Goal: Information Seeking & Learning: Learn about a topic

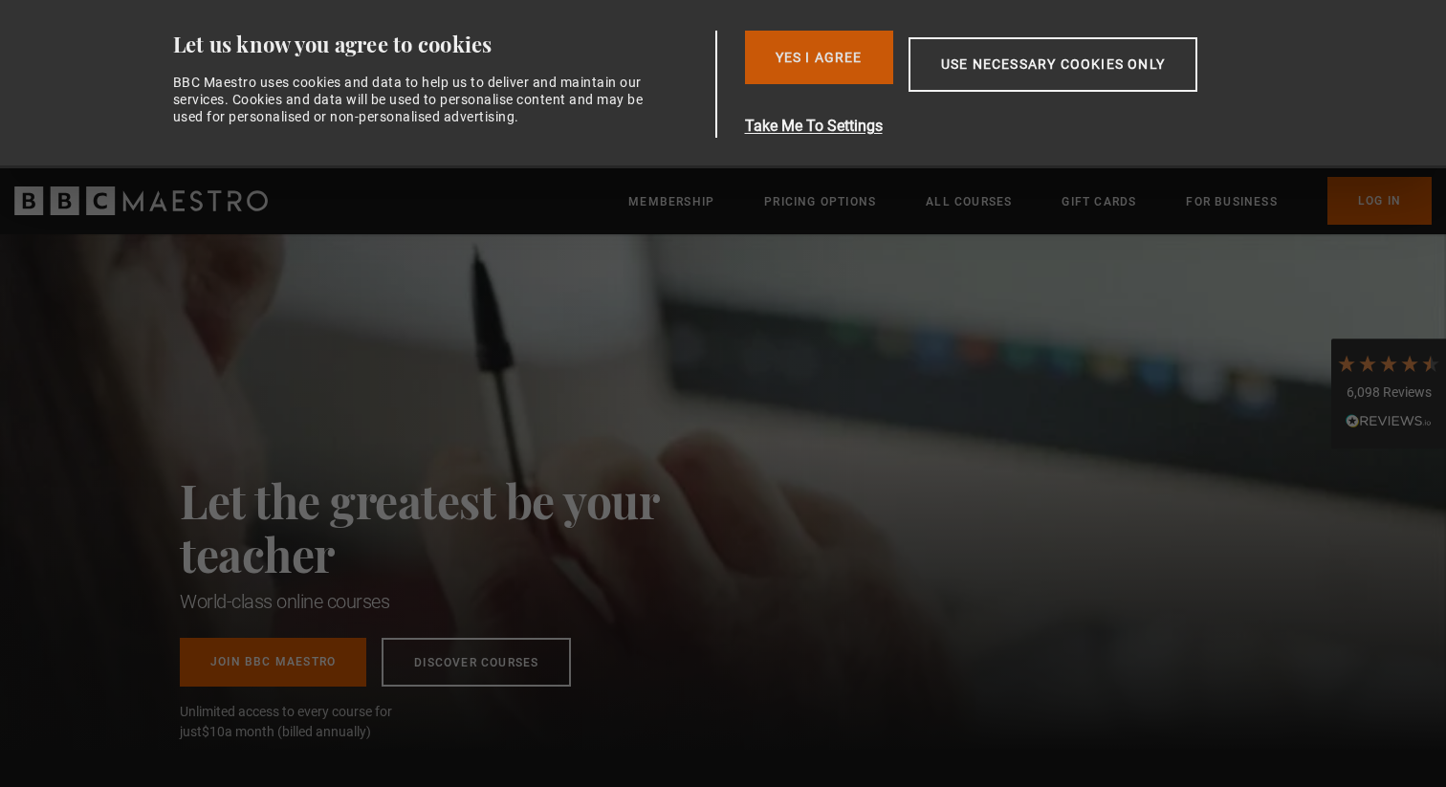
click at [830, 47] on button "Yes I Agree" at bounding box center [819, 58] width 148 height 54
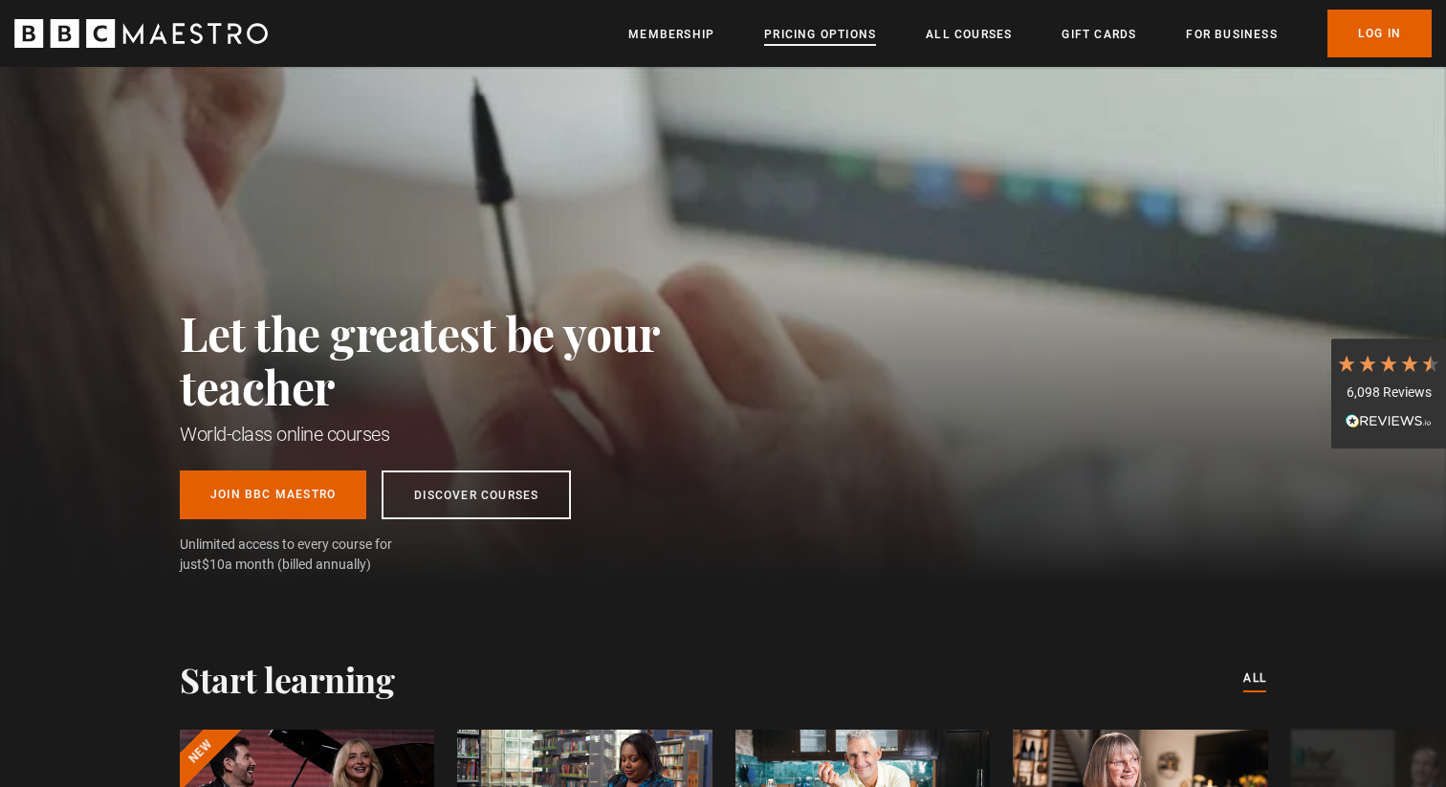
click at [833, 44] on link "Pricing Options" at bounding box center [820, 34] width 112 height 19
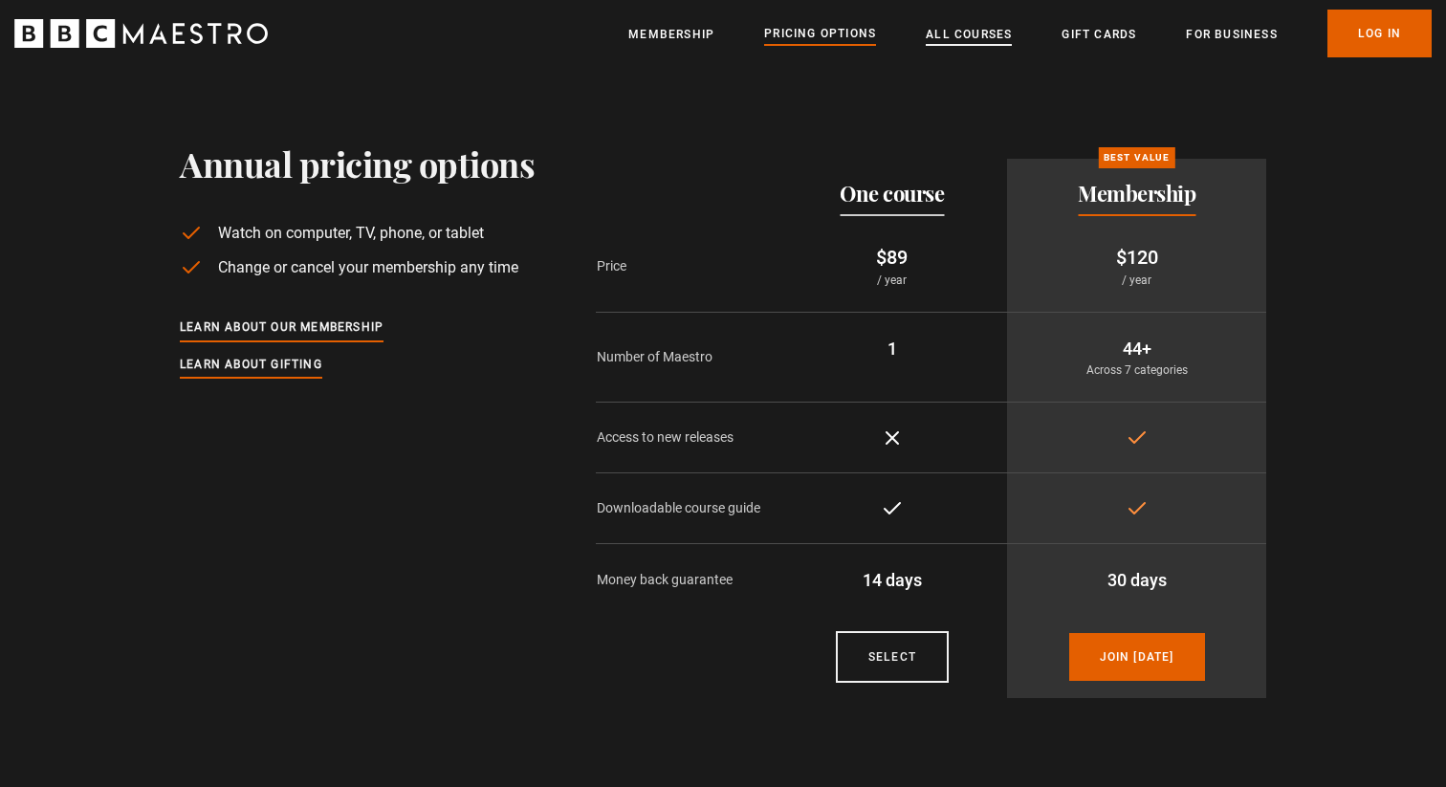
click at [969, 35] on link "All Courses" at bounding box center [969, 34] width 86 height 19
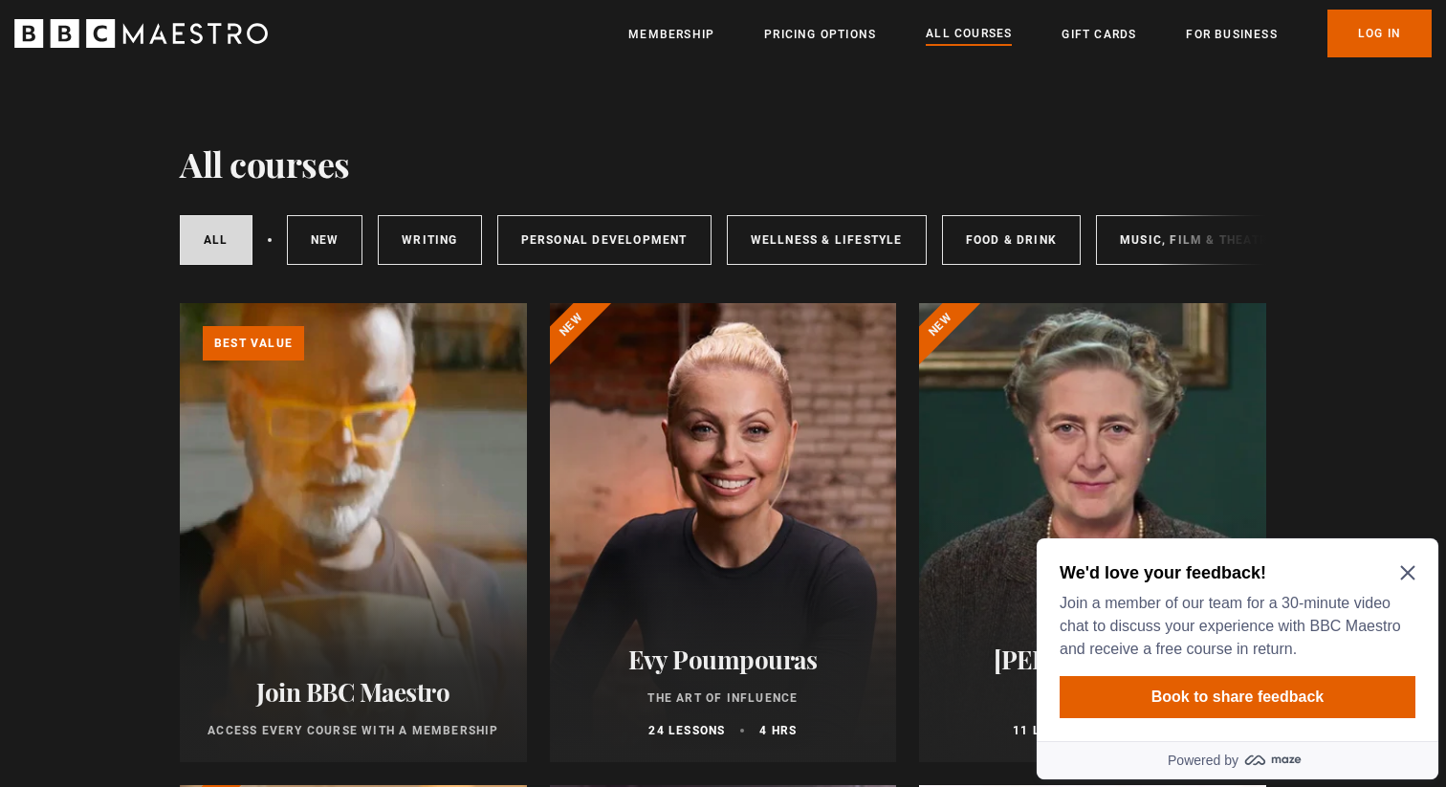
click at [1396, 563] on h2 "We'd love your feedback!" at bounding box center [1233, 572] width 348 height 23
click at [1405, 572] on icon "Close Maze Prompt" at bounding box center [1407, 572] width 15 height 15
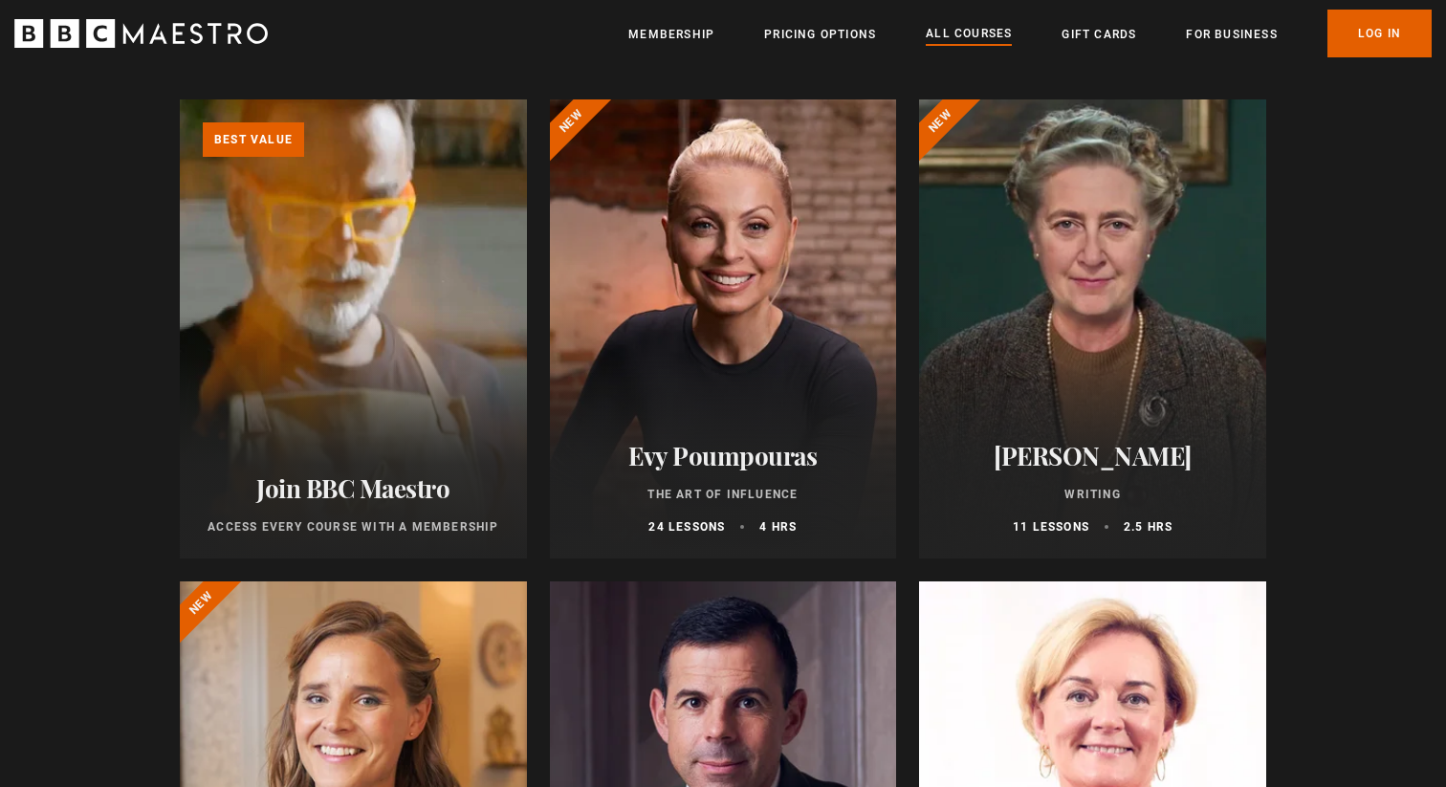
scroll to position [199, 0]
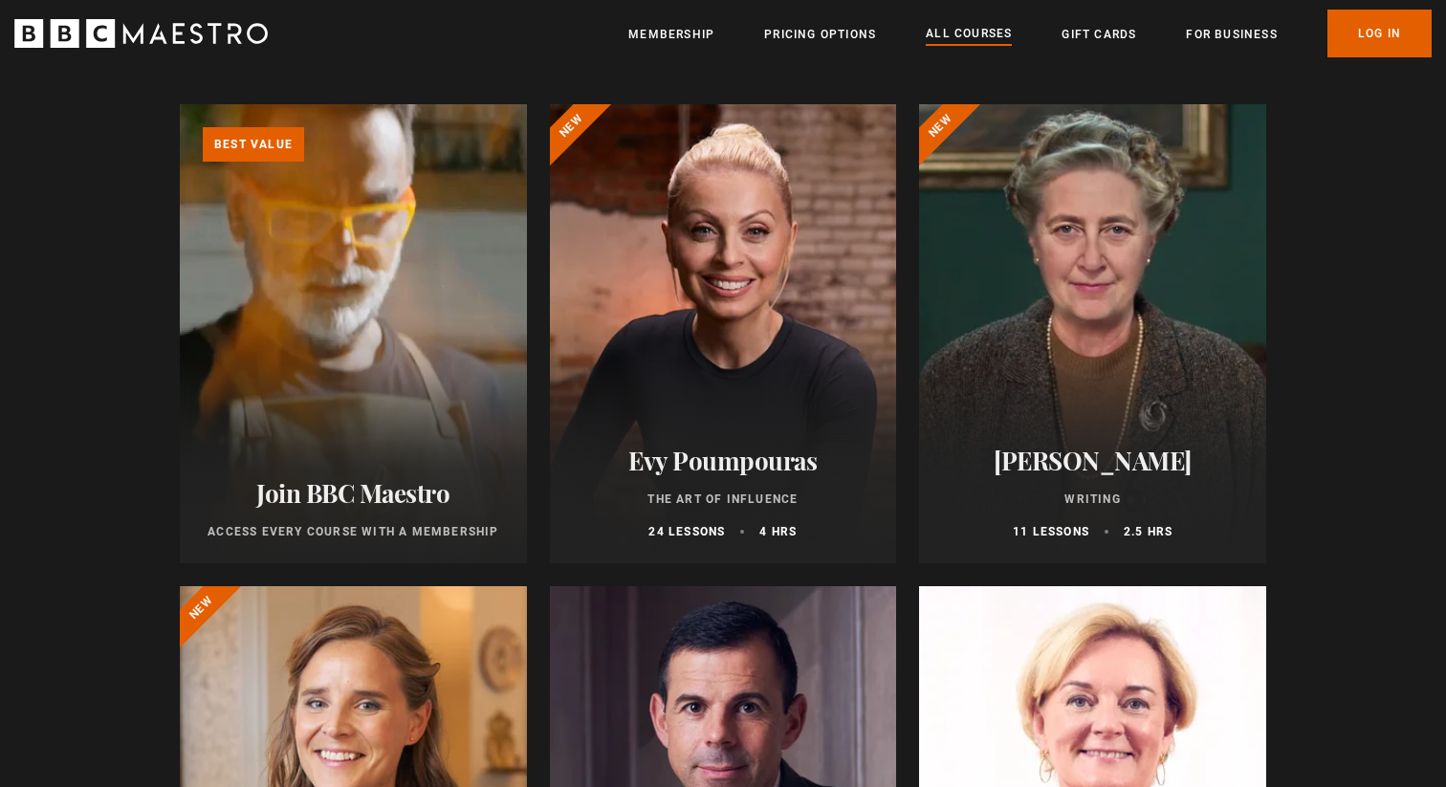
click at [1140, 294] on div at bounding box center [1092, 333] width 347 height 459
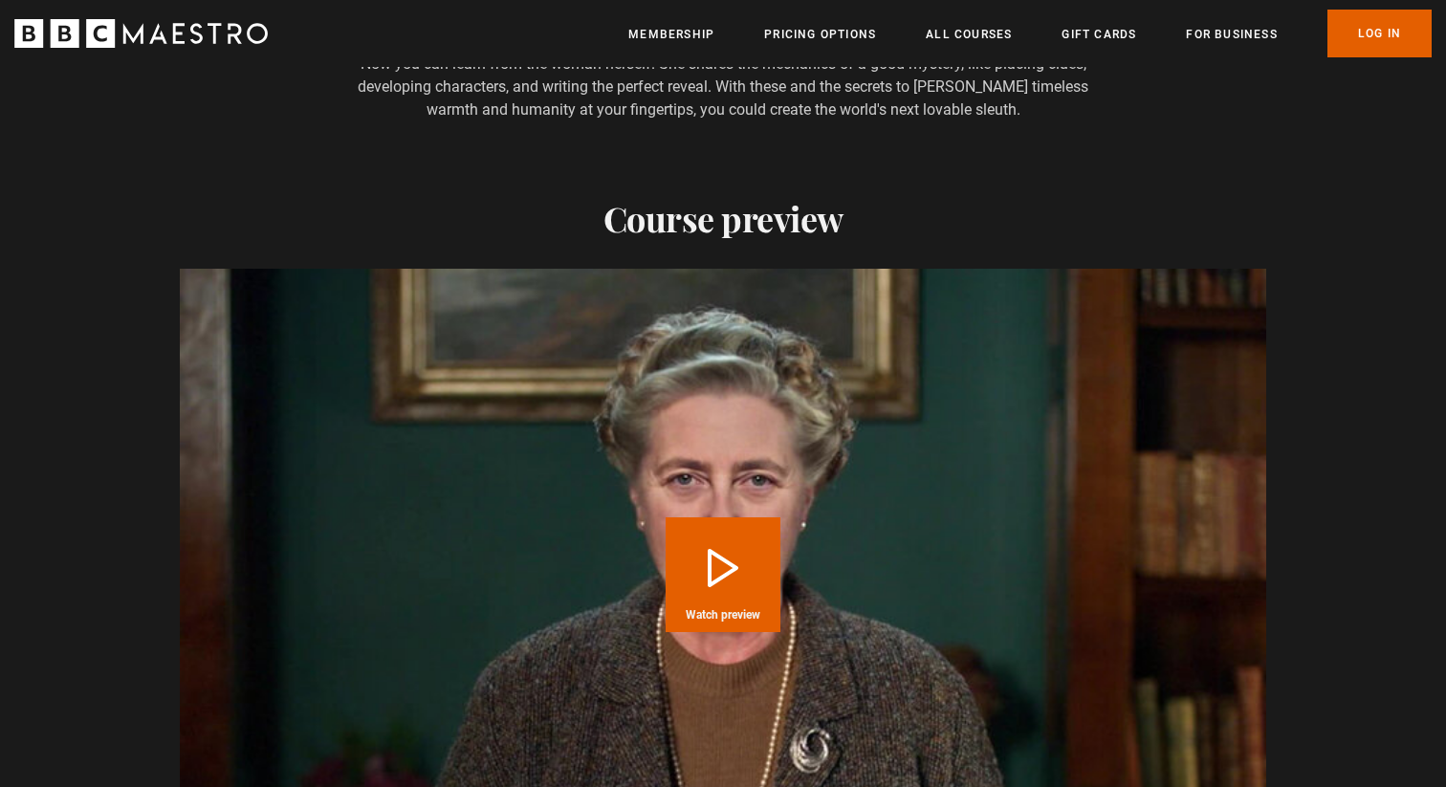
scroll to position [1822, 0]
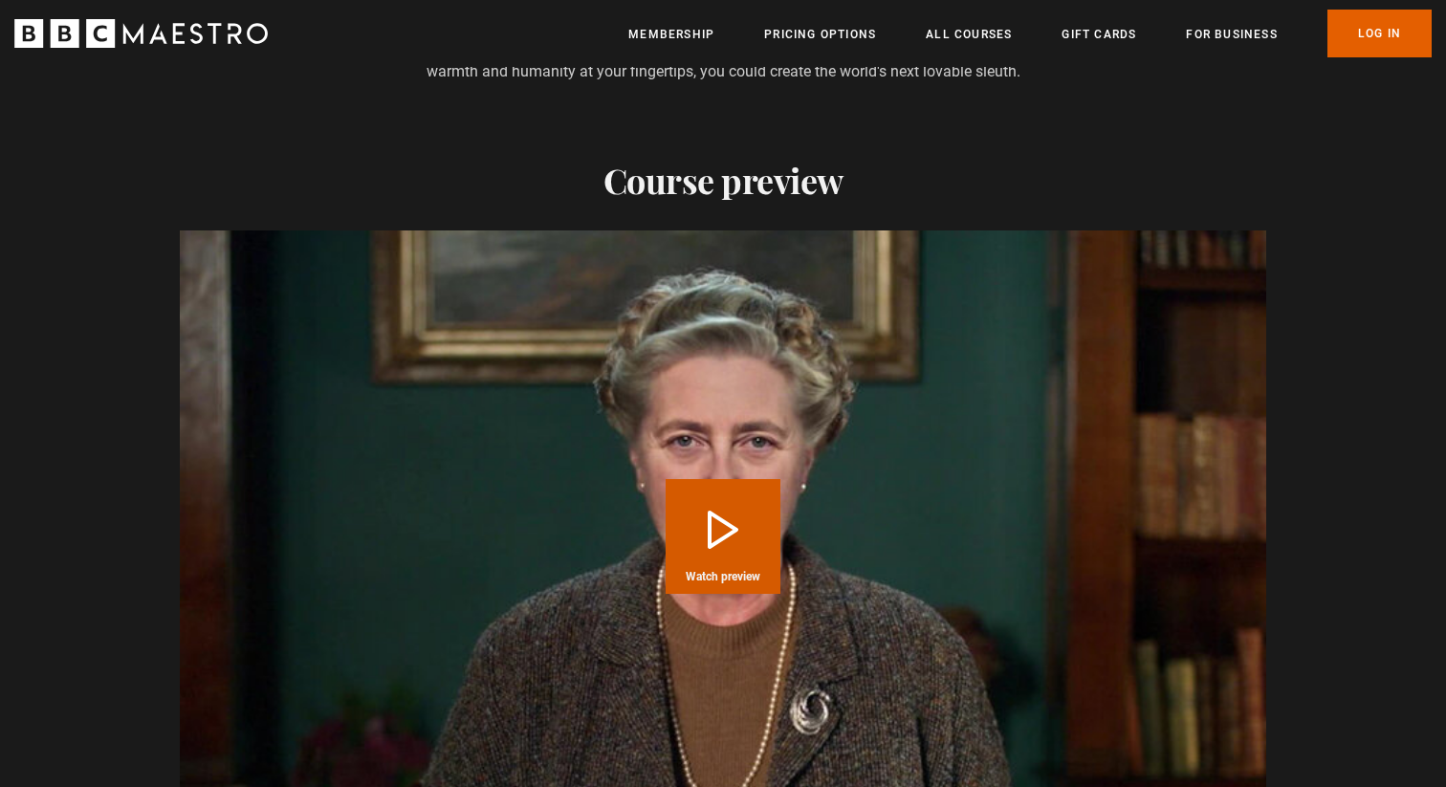
click at [829, 563] on video "Video Player" at bounding box center [723, 535] width 1086 height 611
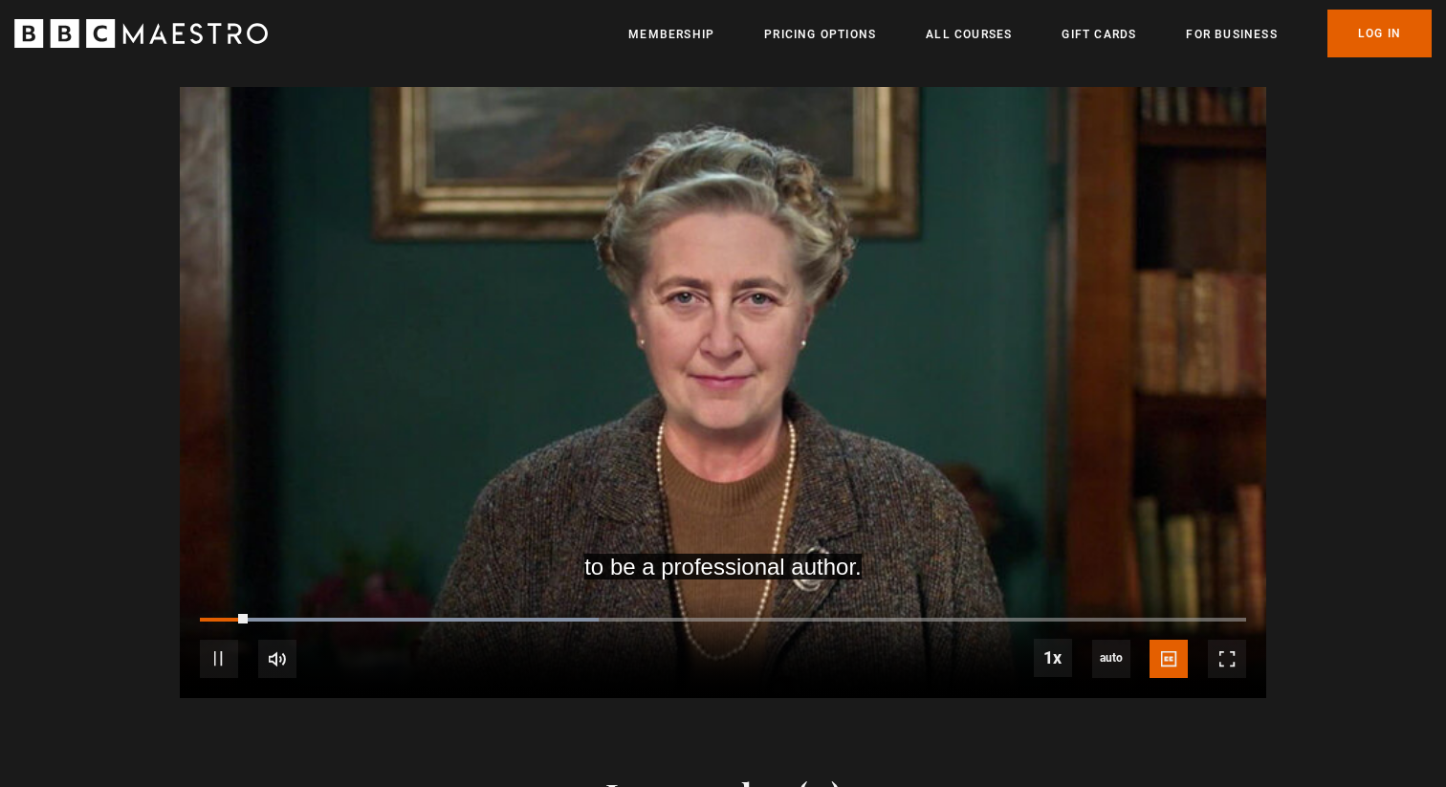
scroll to position [0, 251]
click at [215, 641] on span "Video Player" at bounding box center [219, 659] width 38 height 38
click at [223, 643] on span "Video Player" at bounding box center [219, 659] width 38 height 38
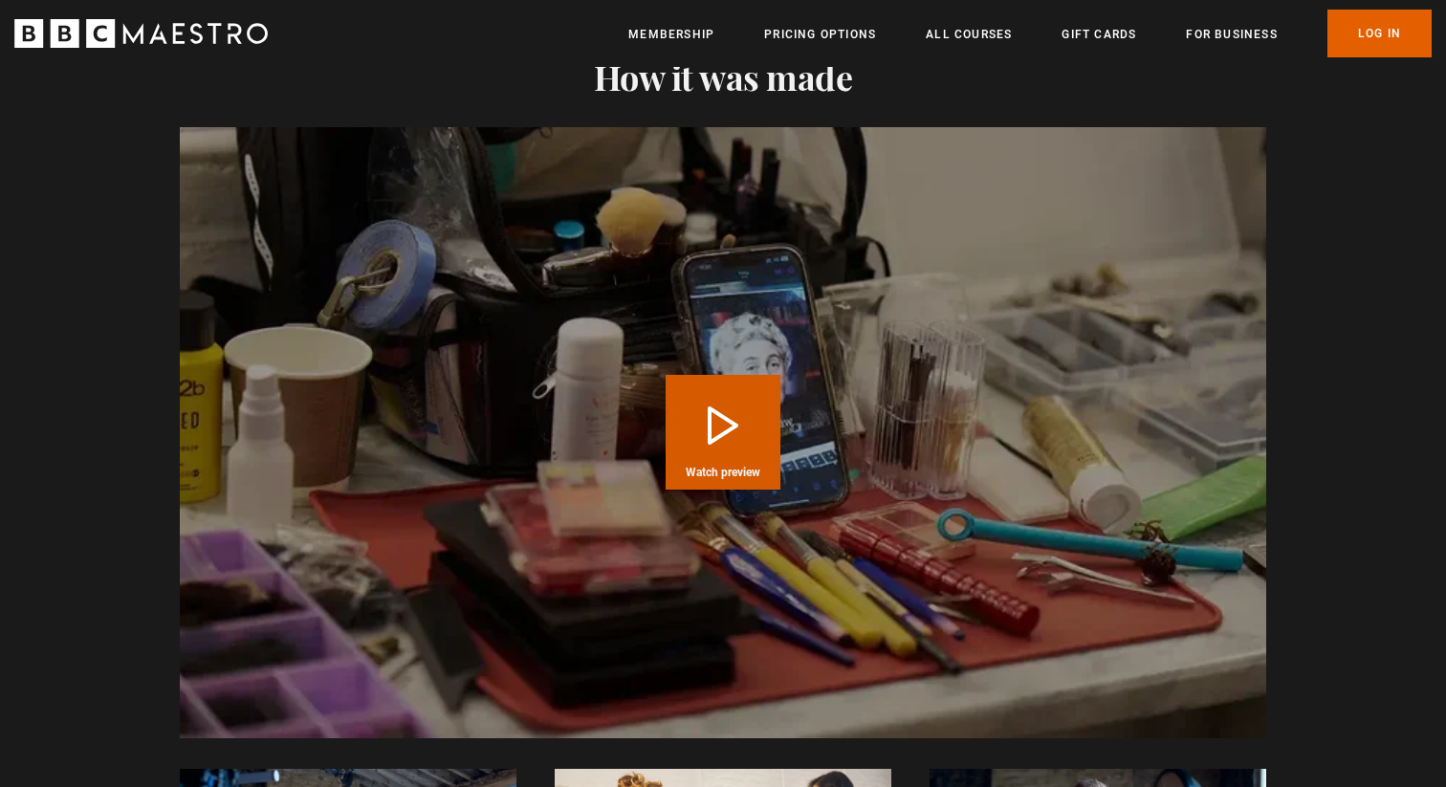
scroll to position [3363, 0]
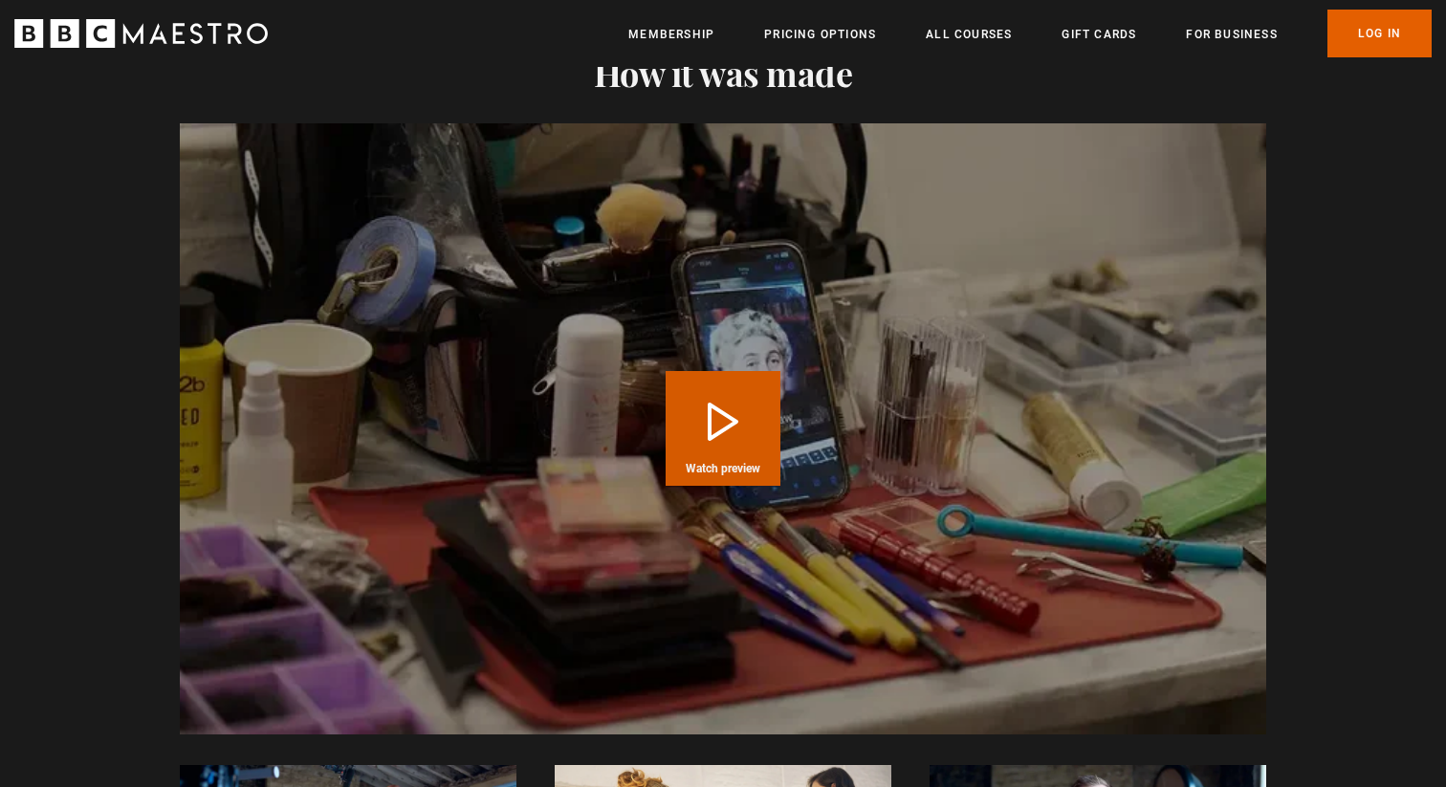
click at [720, 408] on button "Play Course overview for Writing with Agatha Christie Watch preview" at bounding box center [722, 428] width 115 height 115
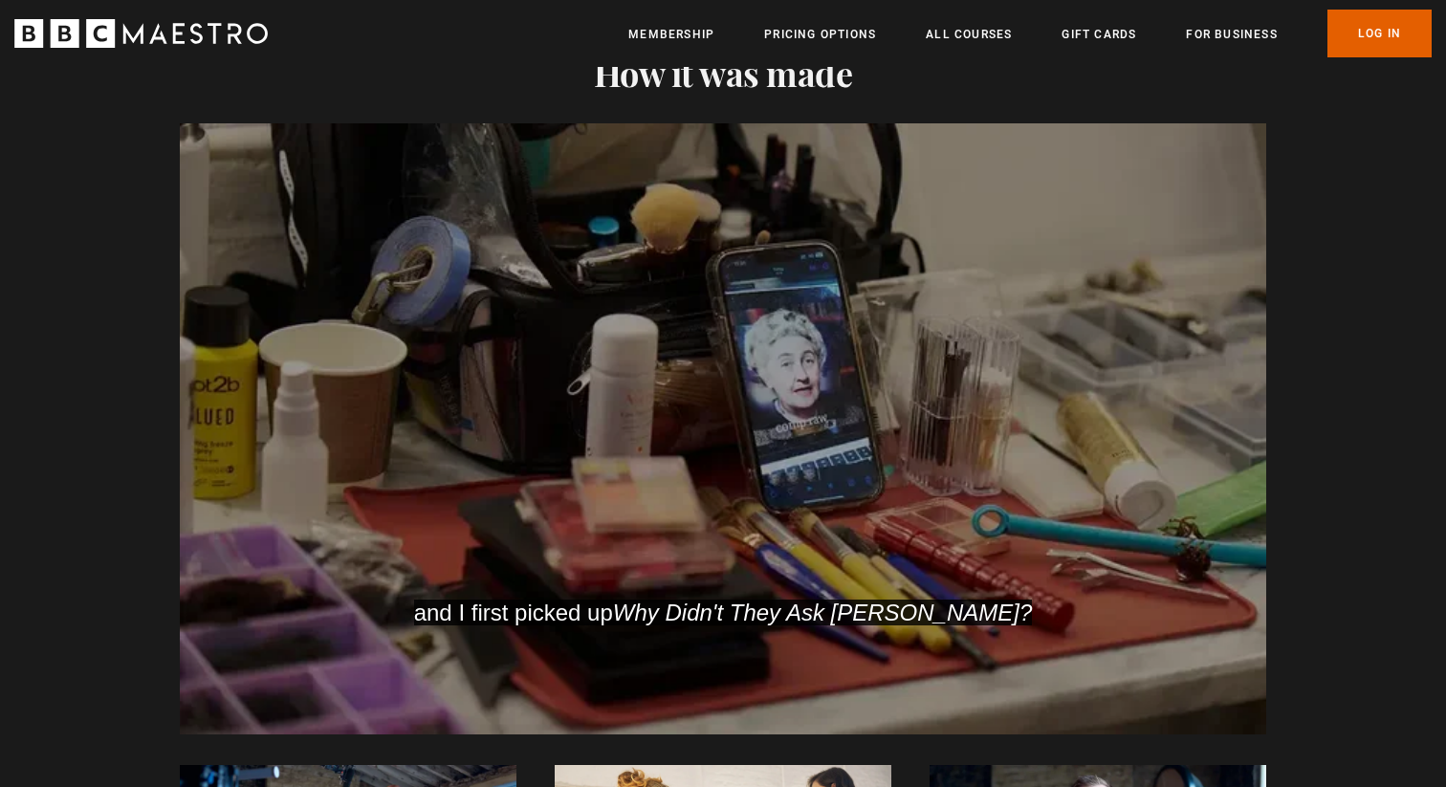
scroll to position [0, 3507]
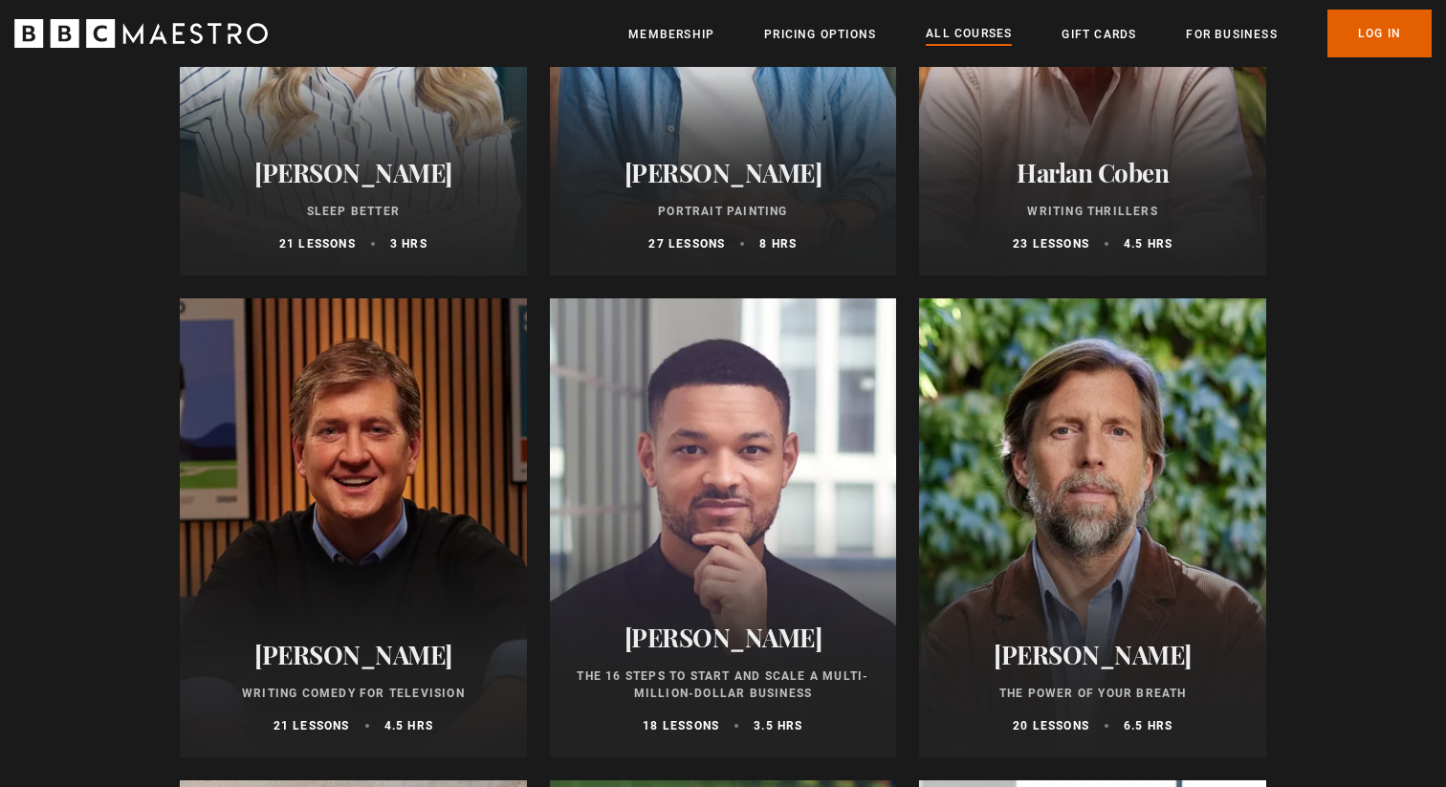
scroll to position [1981, 0]
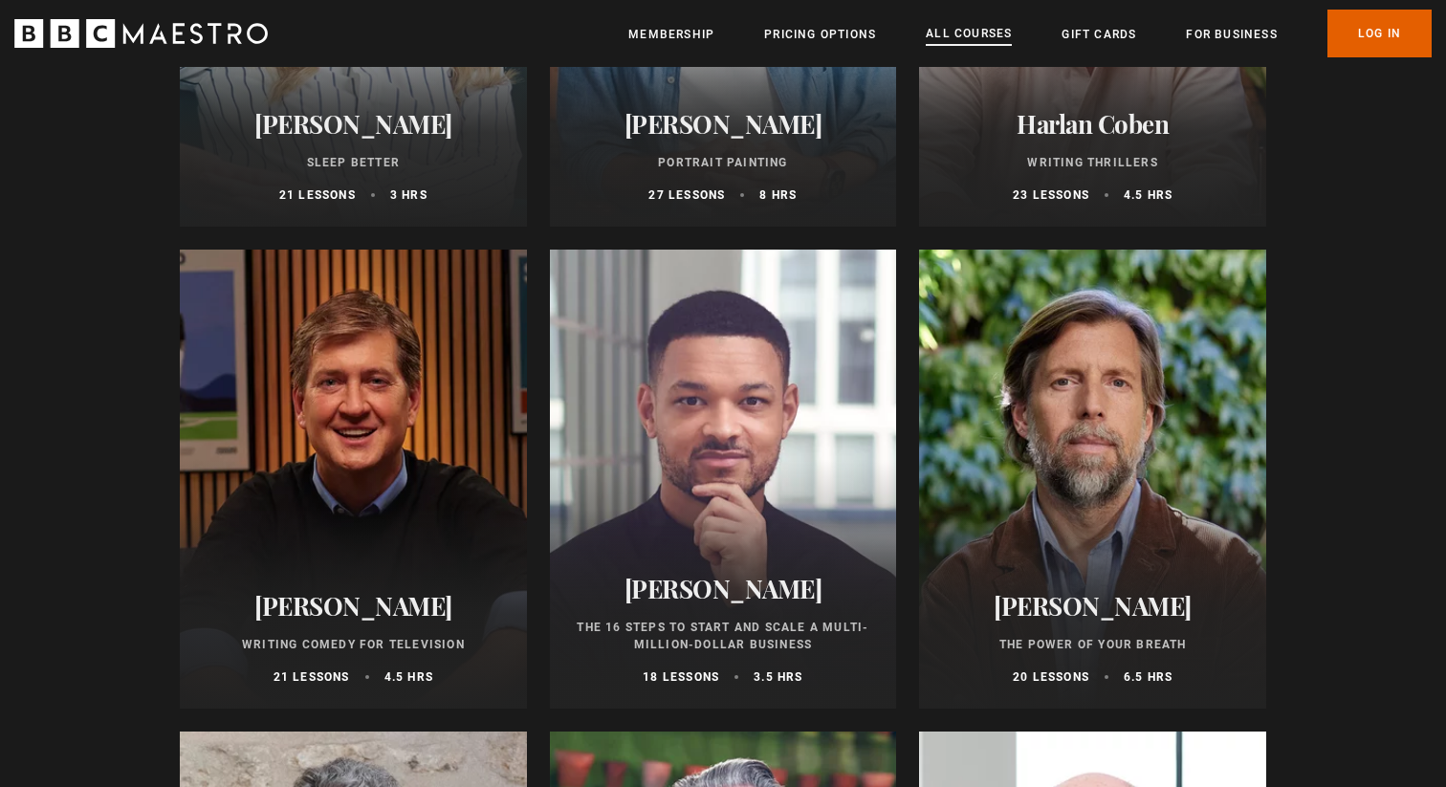
click at [964, 37] on link "All Courses" at bounding box center [969, 34] width 86 height 21
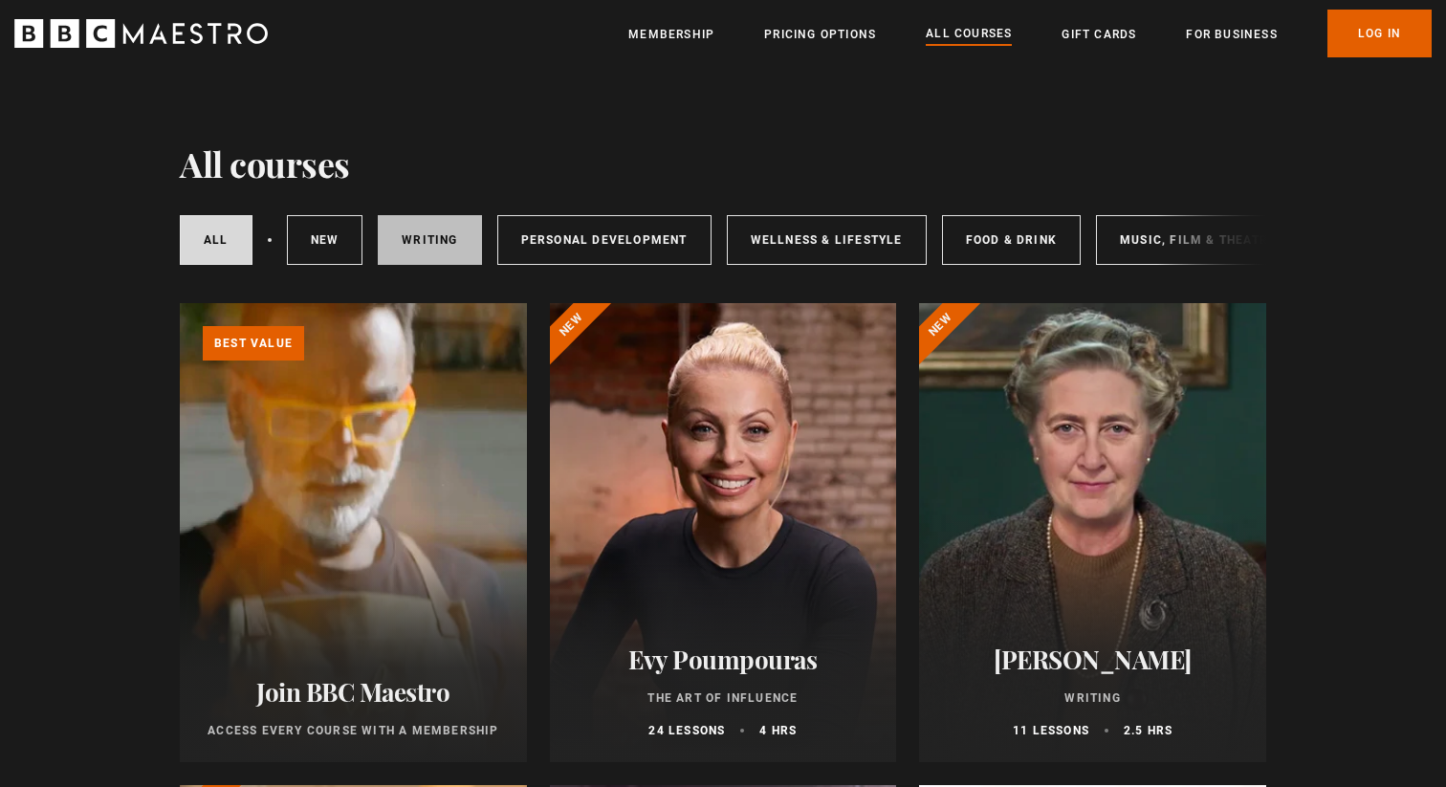
click at [445, 246] on link "Writing" at bounding box center [429, 240] width 103 height 50
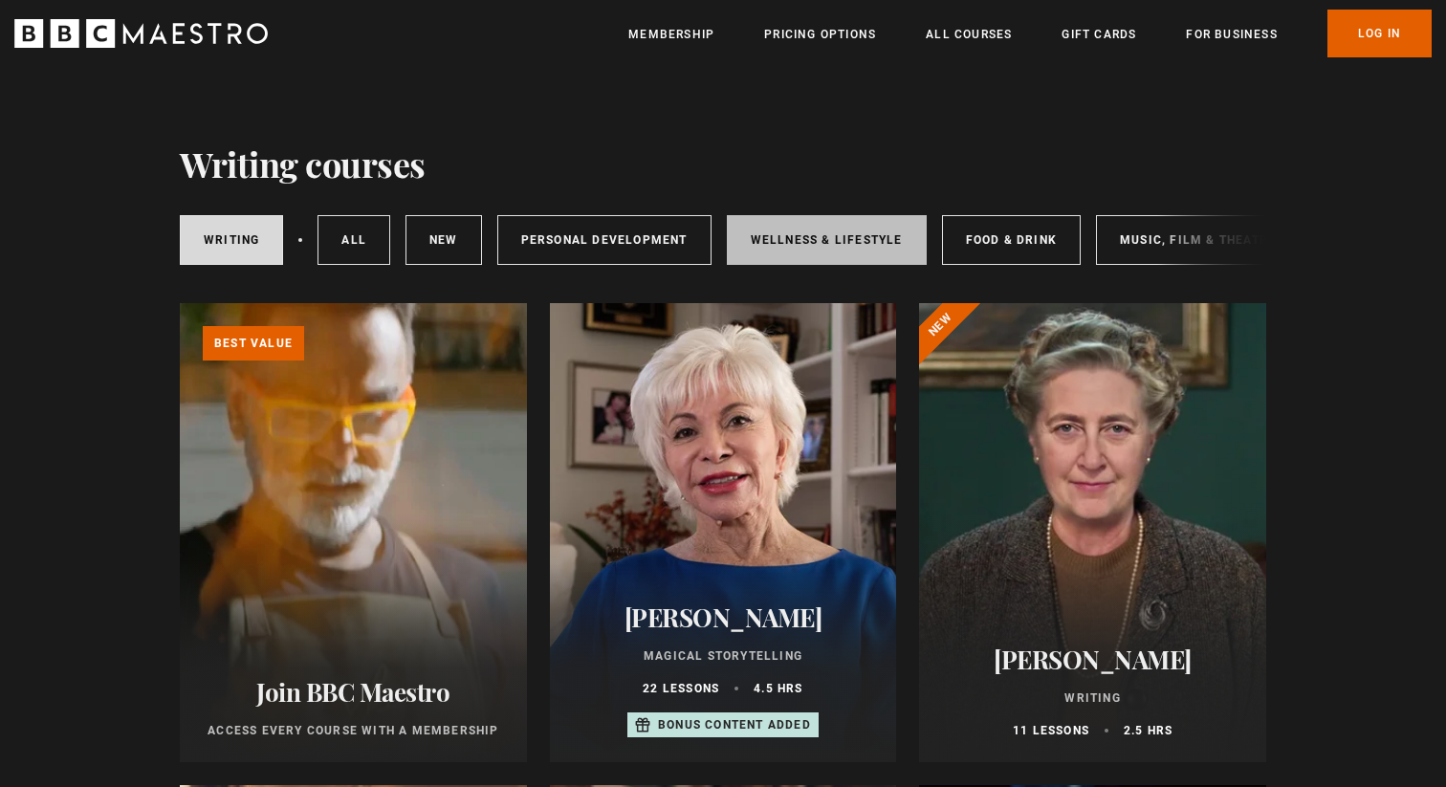
click at [820, 250] on link "Wellness & Lifestyle" at bounding box center [827, 240] width 200 height 50
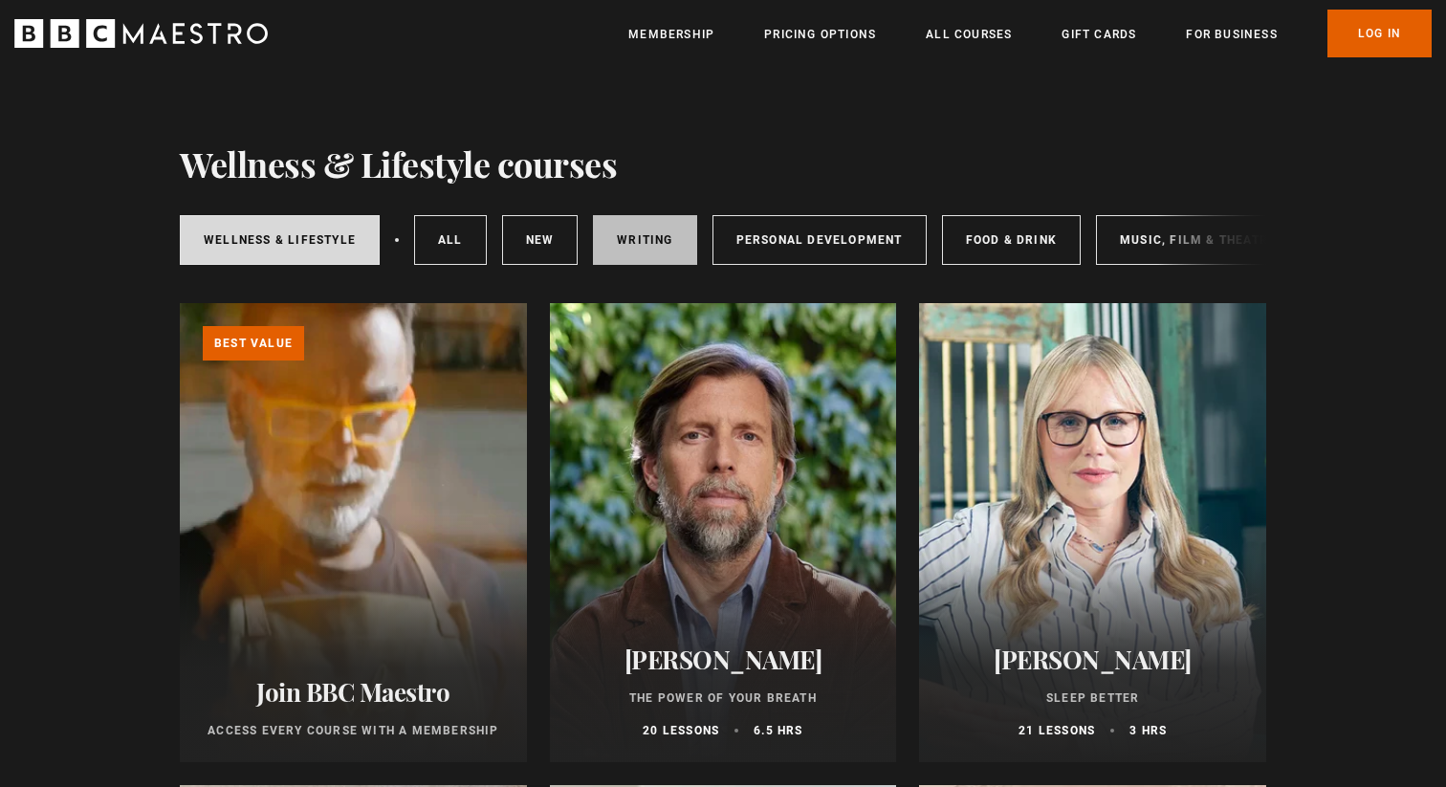
click at [621, 248] on link "Writing" at bounding box center [644, 240] width 103 height 50
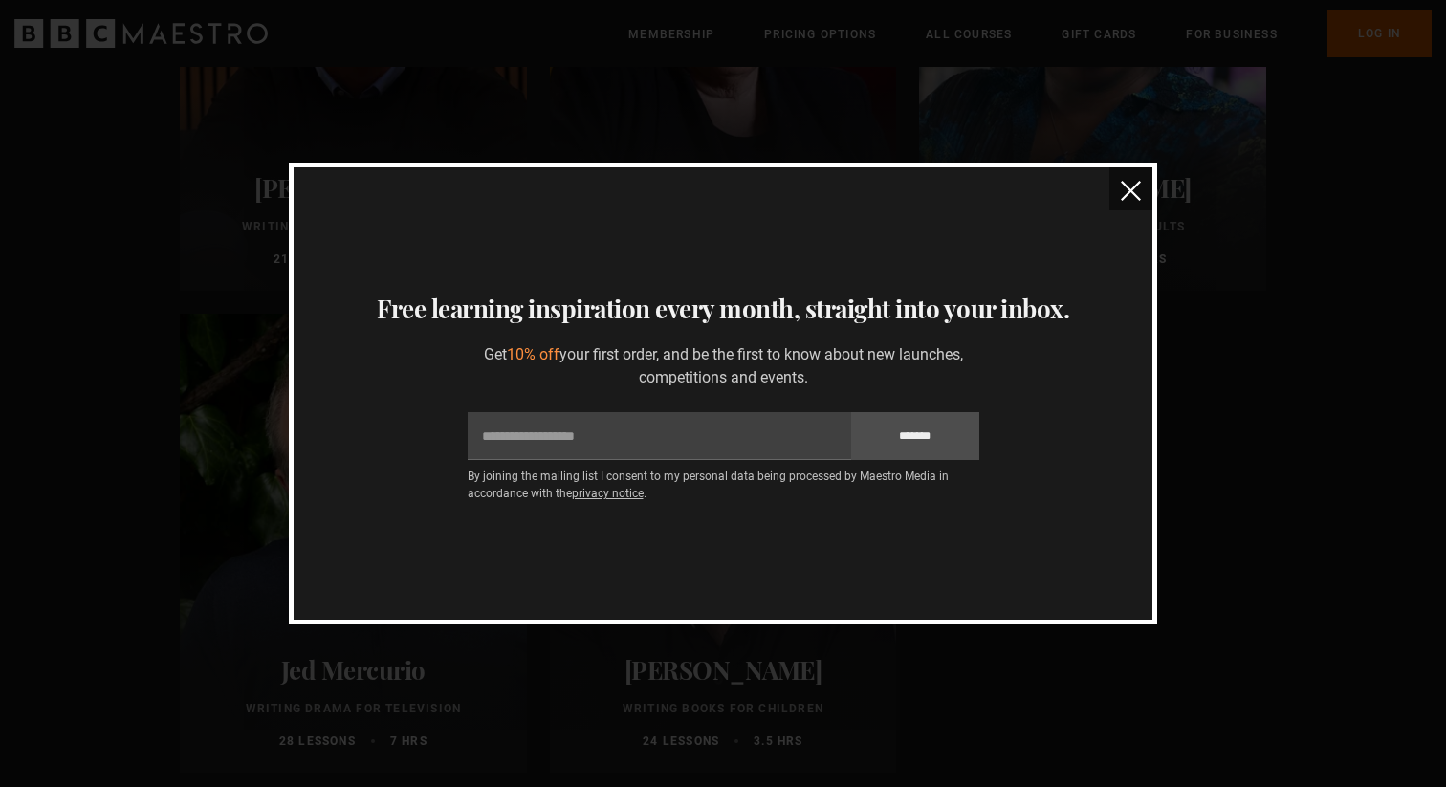
scroll to position [1840, 0]
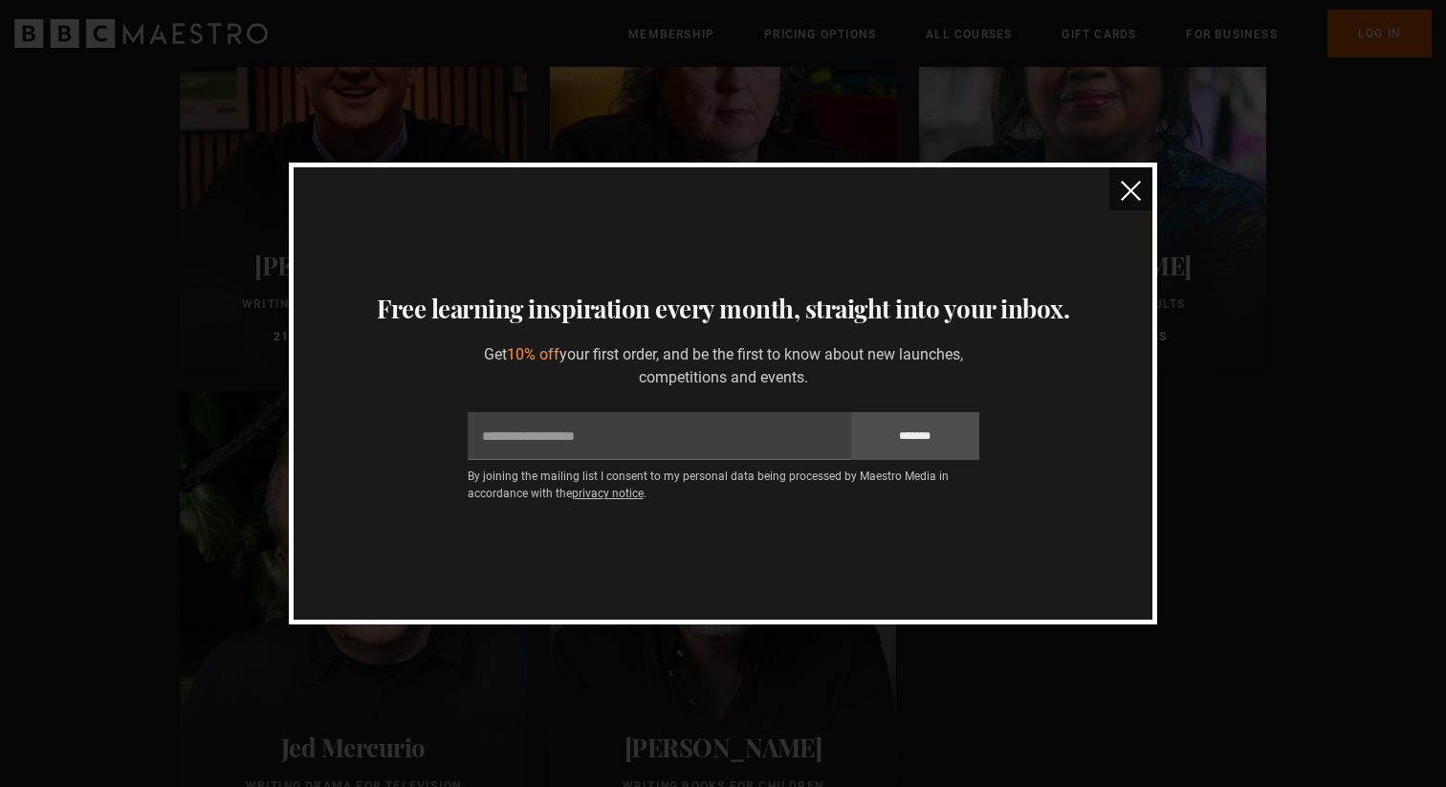
click at [1132, 185] on img "close" at bounding box center [1131, 191] width 20 height 20
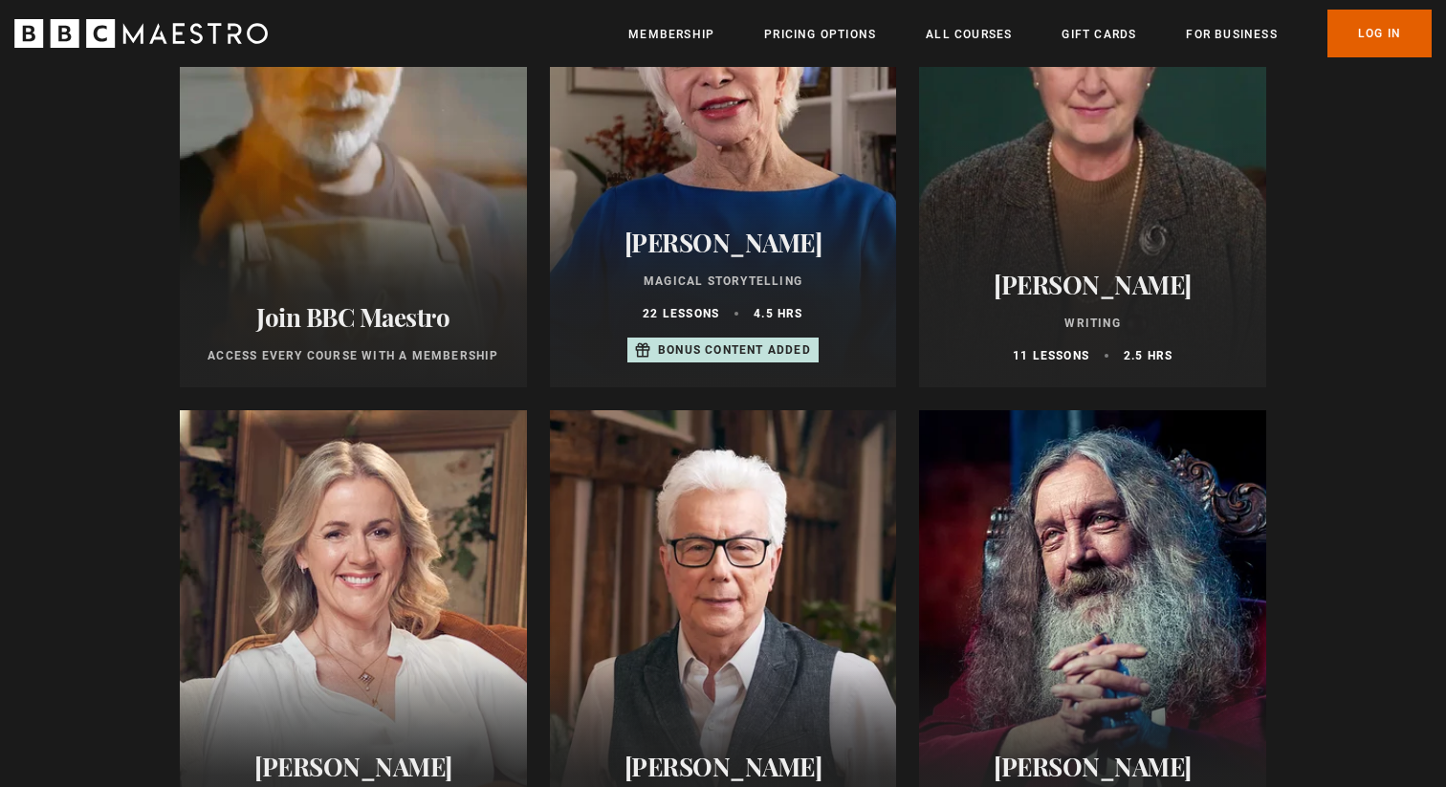
scroll to position [0, 0]
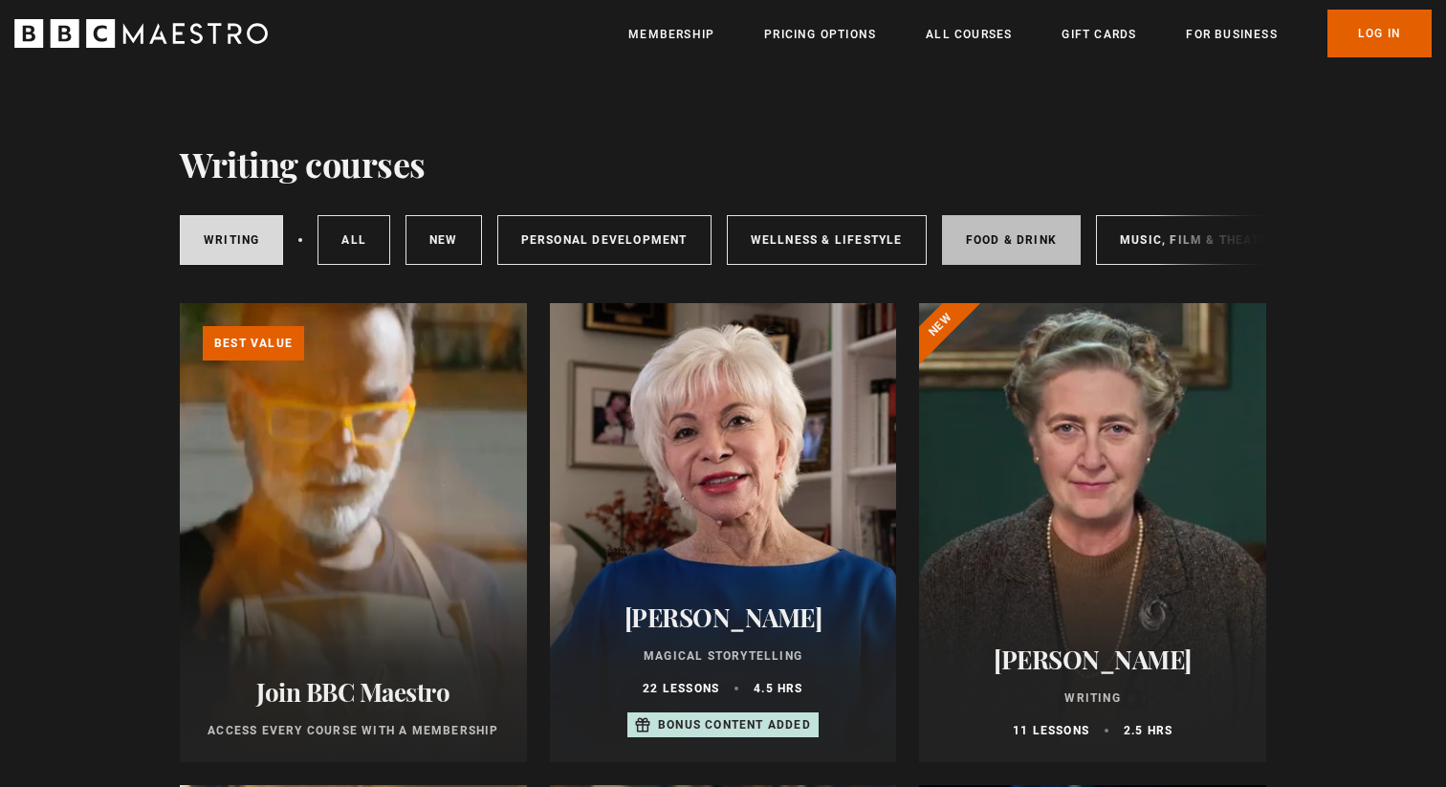
click at [989, 233] on link "Food & Drink" at bounding box center [1011, 240] width 139 height 50
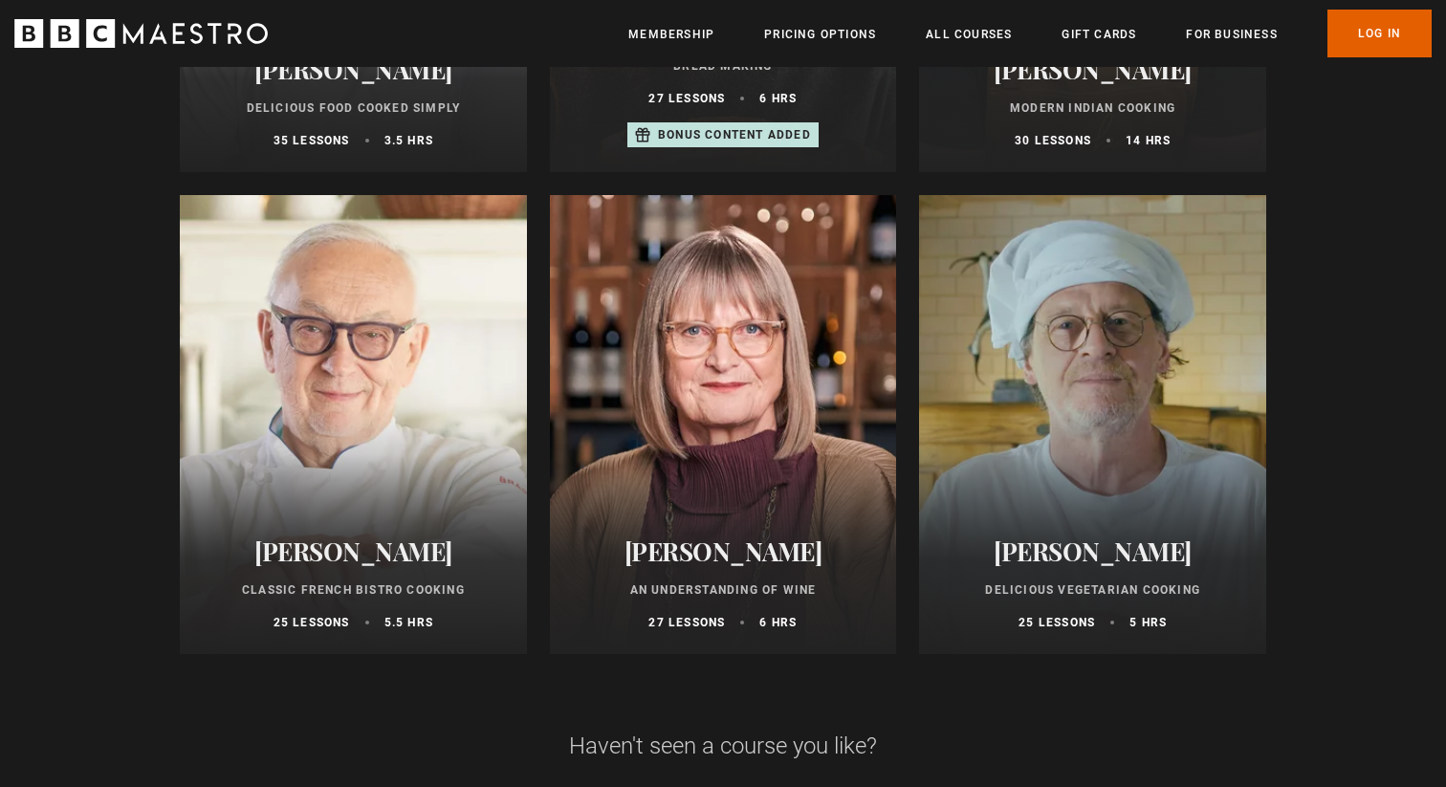
scroll to position [1123, 0]
